Goal: Check status: Check status

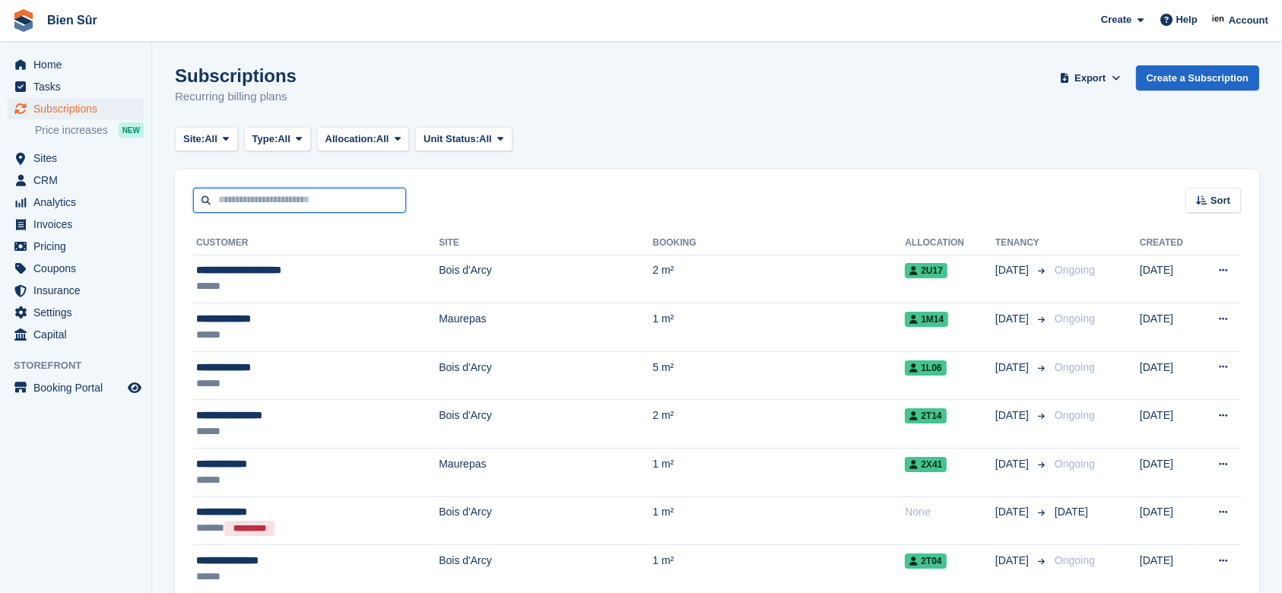
click at [252, 204] on input "text" at bounding box center [299, 200] width 213 height 25
type input "******"
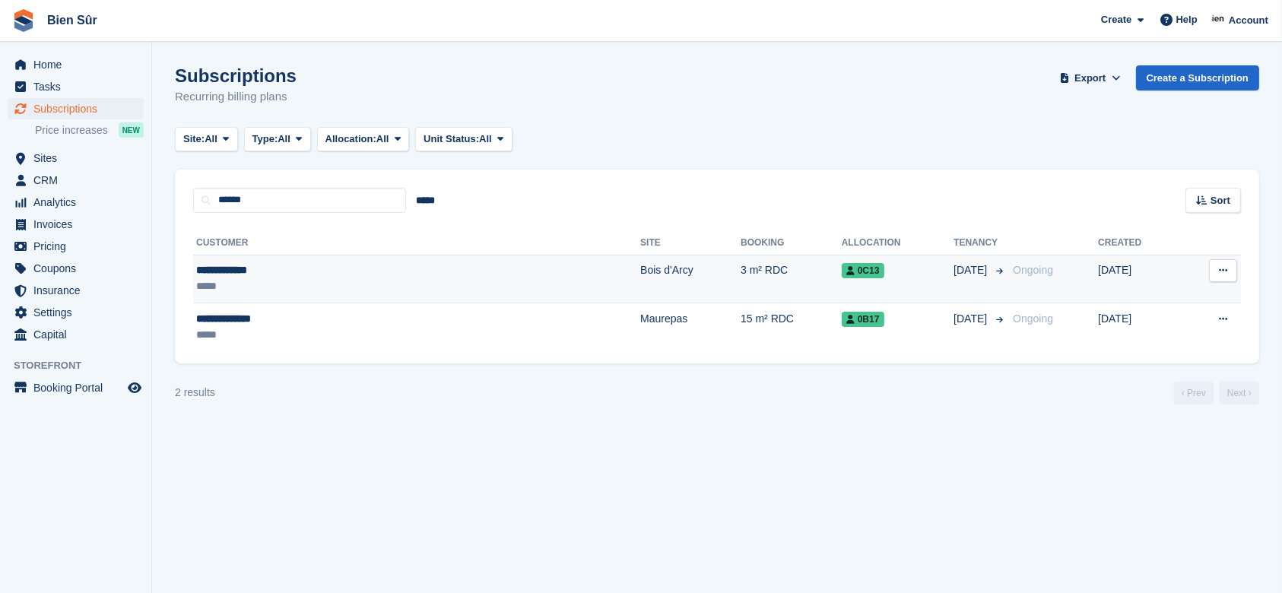
click at [294, 285] on div "*****" at bounding box center [312, 286] width 233 height 16
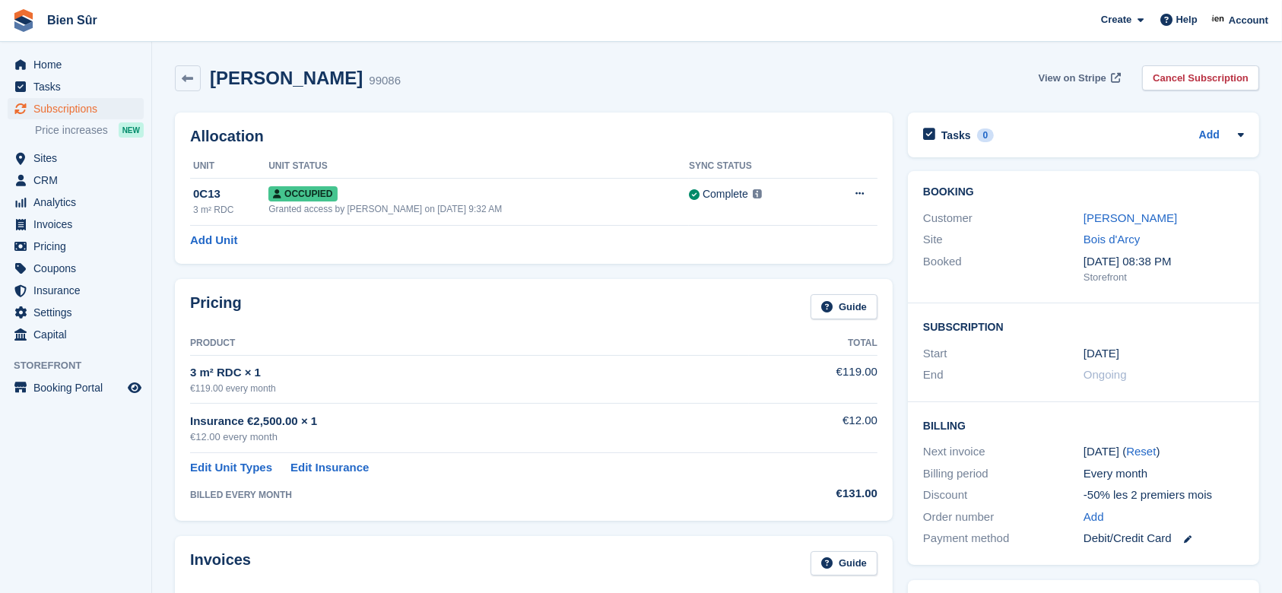
click at [1091, 76] on span "View on Stripe" at bounding box center [1072, 78] width 68 height 15
